Goal: Check status

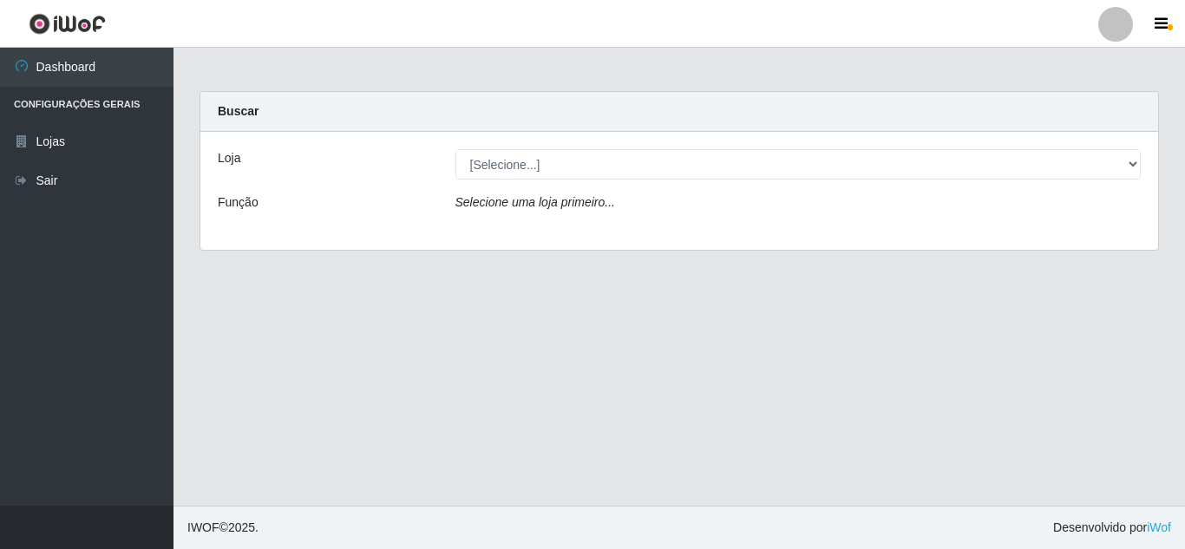
select select "462"
click at [455, 149] on select "[Selecione...] Queiroz [GEOGRAPHIC_DATA] - [GEOGRAPHIC_DATA]" at bounding box center [798, 164] width 686 height 30
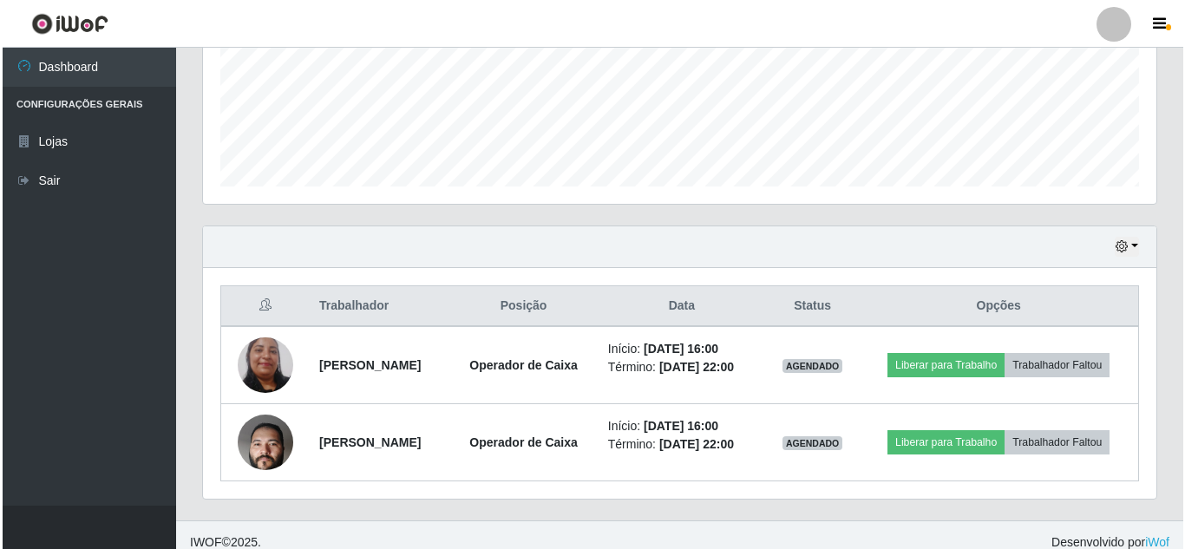
scroll to position [448, 0]
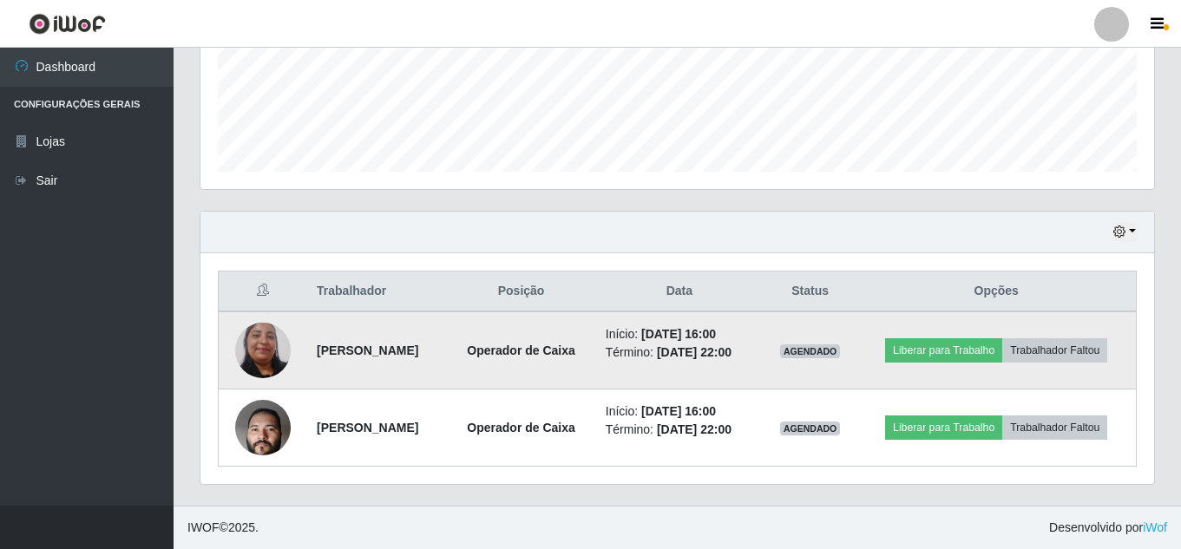
click at [258, 354] on img at bounding box center [263, 349] width 56 height 117
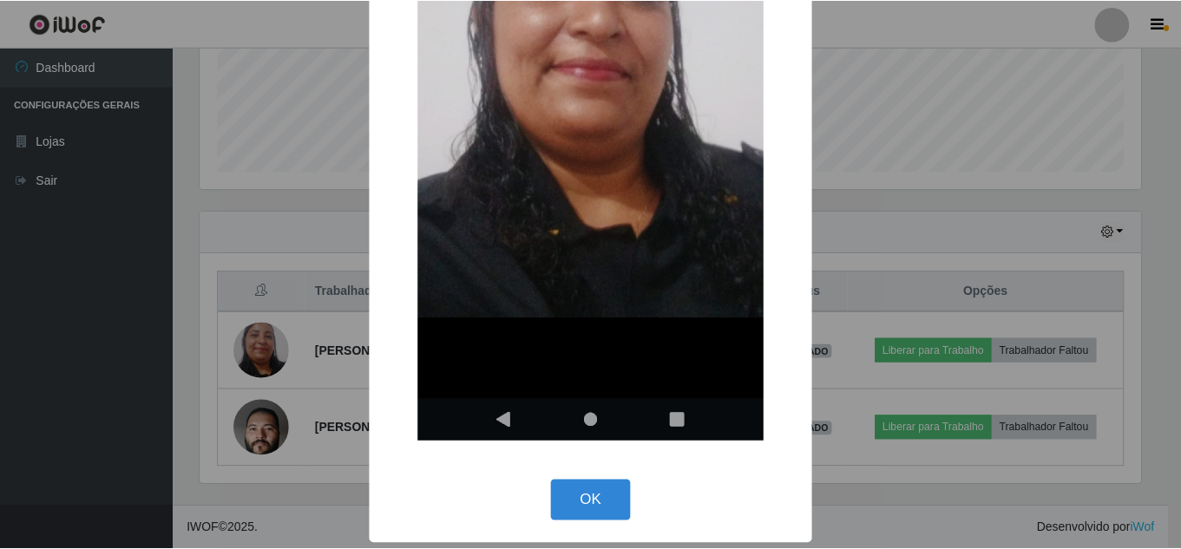
scroll to position [335, 0]
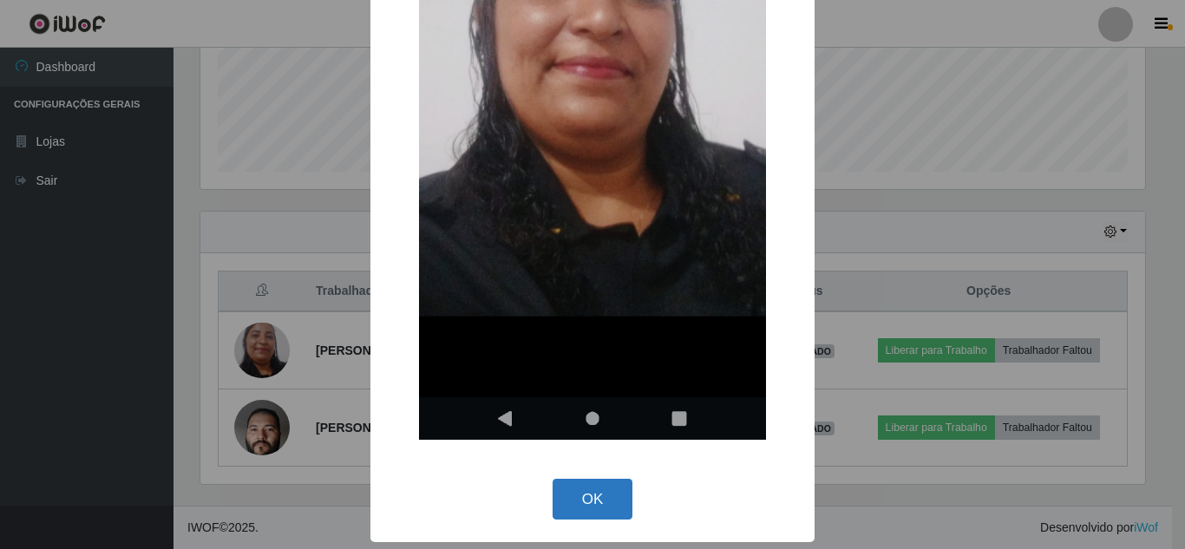
click at [573, 511] on button "OK" at bounding box center [593, 499] width 81 height 41
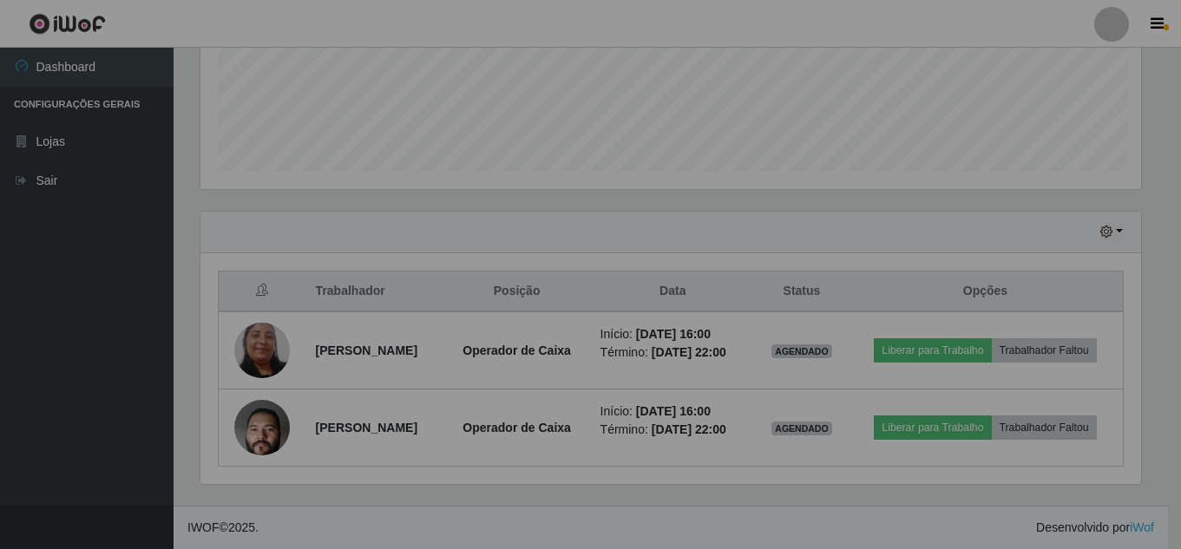
scroll to position [360, 953]
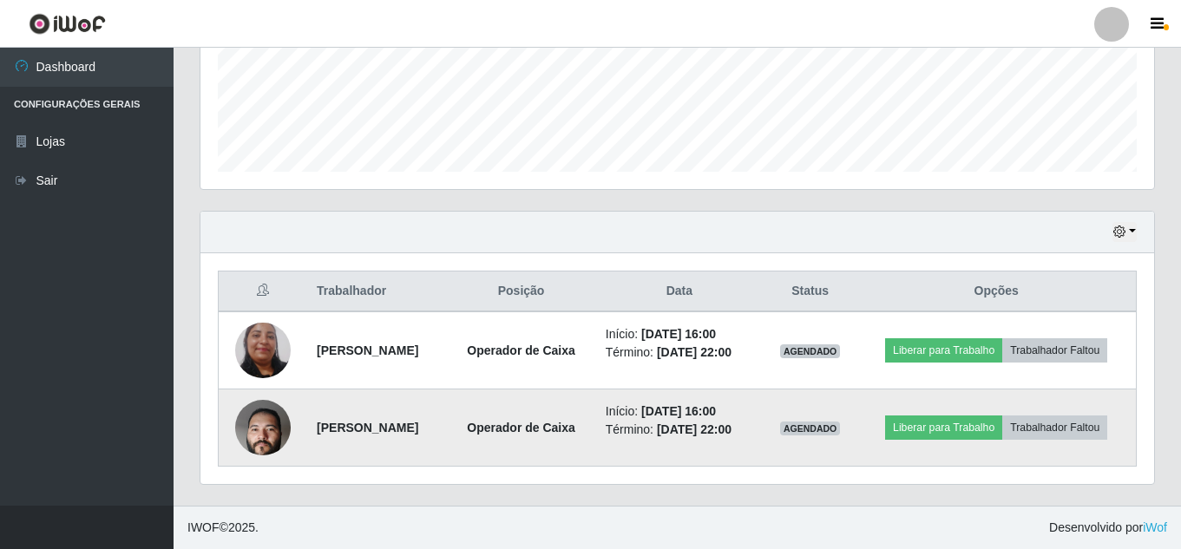
click at [242, 430] on img at bounding box center [263, 427] width 56 height 123
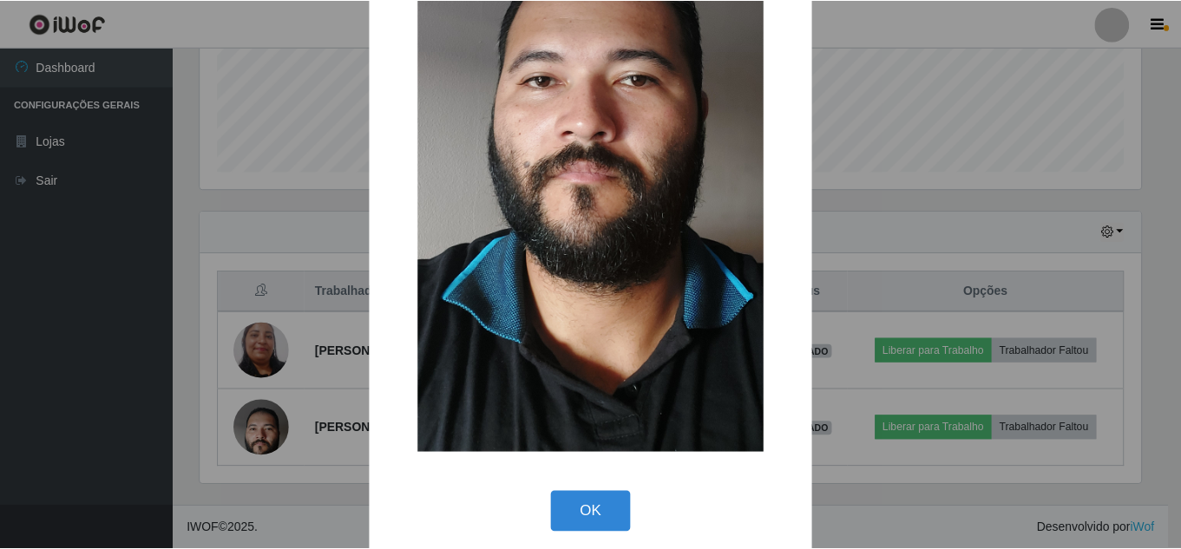
scroll to position [374, 0]
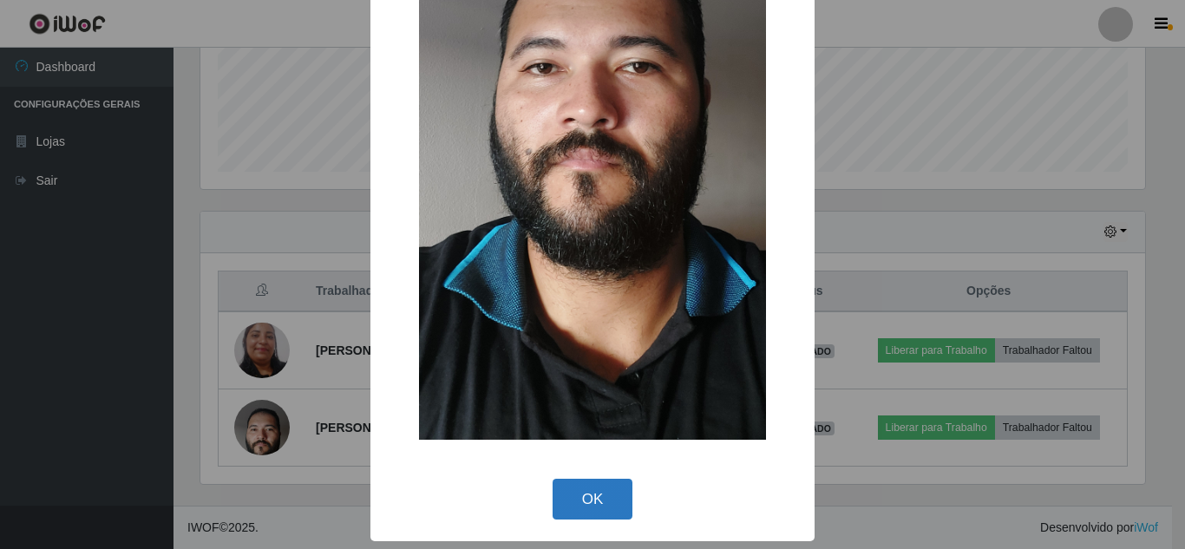
click at [554, 493] on button "OK" at bounding box center [593, 499] width 81 height 41
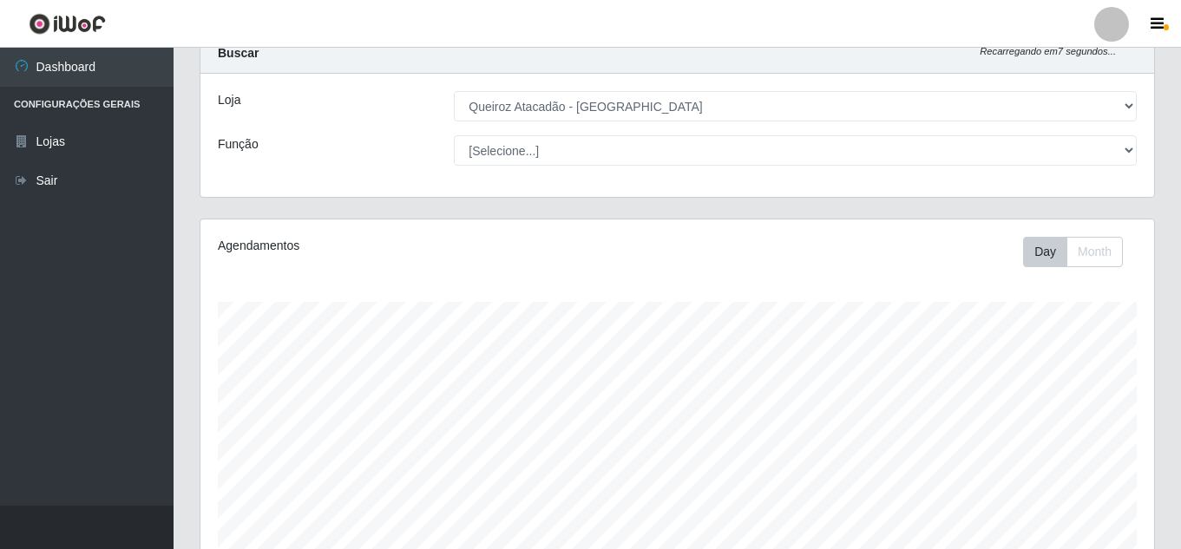
scroll to position [87, 0]
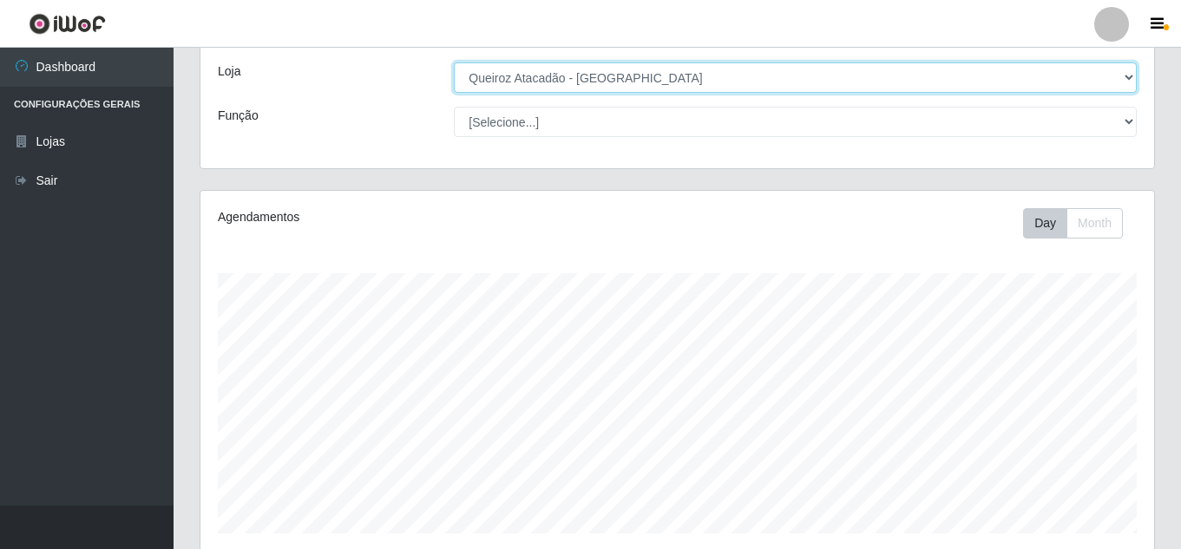
click at [656, 71] on select "[Selecione...] Queiroz [GEOGRAPHIC_DATA] - [GEOGRAPHIC_DATA]" at bounding box center [795, 77] width 683 height 30
click at [454, 62] on select "[Selecione...] Queiroz [GEOGRAPHIC_DATA] - [GEOGRAPHIC_DATA]" at bounding box center [795, 77] width 683 height 30
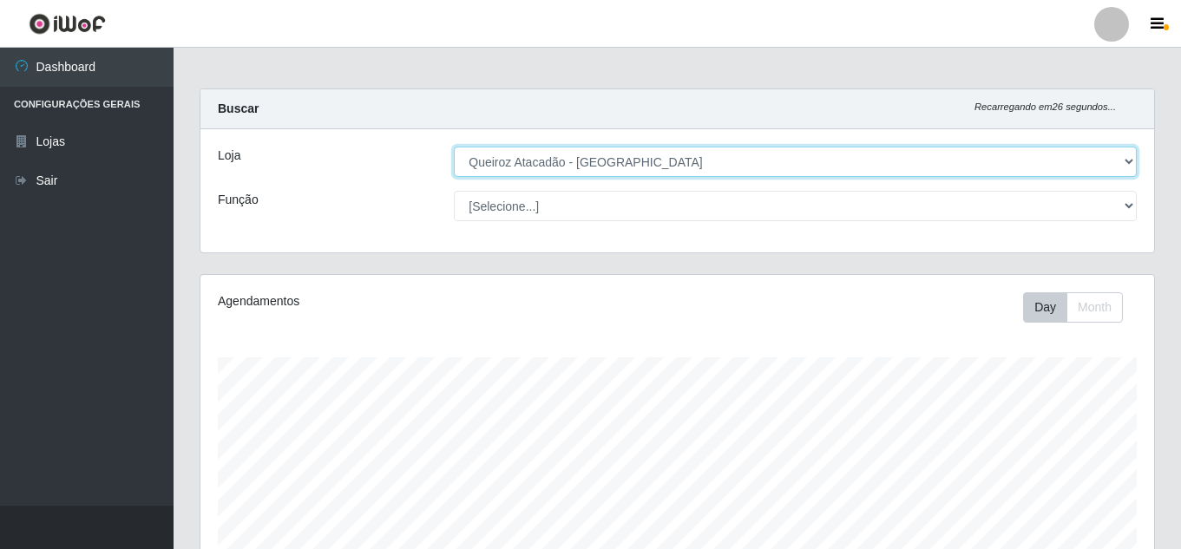
scroll to position [0, 0]
